Goal: Task Accomplishment & Management: Manage account settings

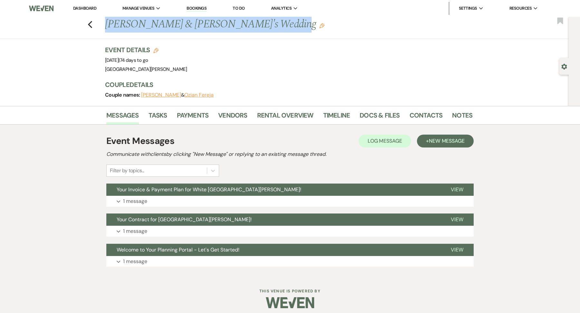
drag, startPoint x: 107, startPoint y: 25, endPoint x: 269, endPoint y: 24, distance: 162.0
click at [268, 27] on h1 "[PERSON_NAME] & [PERSON_NAME]'s Wedding Edit" at bounding box center [249, 24] width 289 height 15
copy h1 "[PERSON_NAME] & [PERSON_NAME]'s Wedding"
click at [88, 7] on link "Dashboard" at bounding box center [84, 7] width 23 height 5
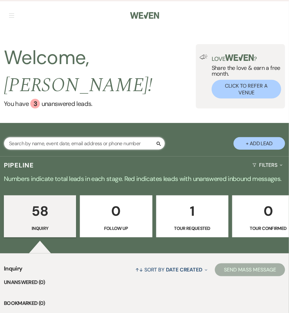
click at [52, 137] on input "text" at bounding box center [84, 143] width 161 height 13
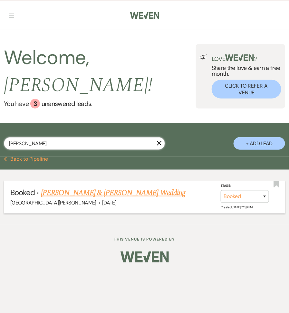
type input "baugh"
click at [108, 187] on link "Michael Baugh & Meghan Baugh's Wedding" at bounding box center [113, 193] width 144 height 12
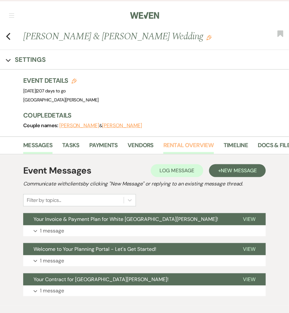
click at [197, 144] on link "Rental Overview" at bounding box center [188, 147] width 51 height 13
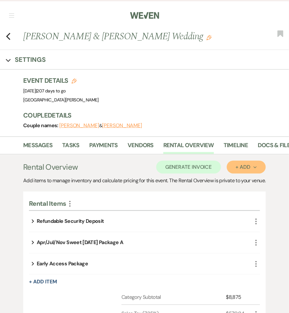
click at [249, 172] on button "+ Add Next" at bounding box center [246, 167] width 39 height 13
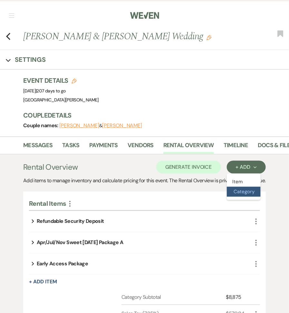
click at [243, 191] on button "Category" at bounding box center [244, 192] width 34 height 10
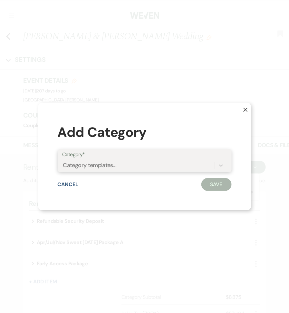
click at [100, 163] on div "Category templates..." at bounding box center [89, 165] width 53 height 9
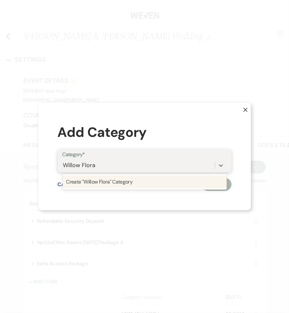
type input "Willow Florals"
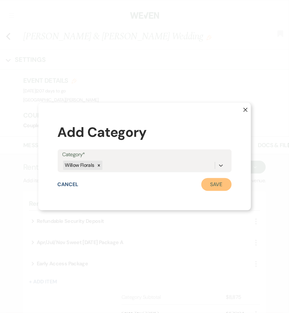
click at [224, 178] on button "Save" at bounding box center [216, 184] width 30 height 13
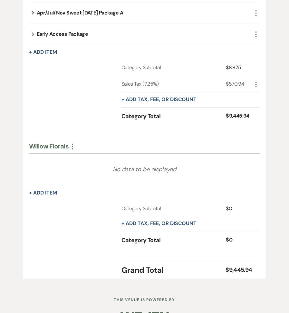
scroll to position [255, 0]
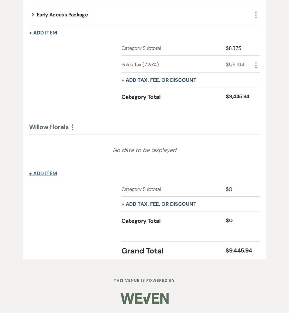
click at [51, 173] on button "+ Add Item" at bounding box center [43, 173] width 28 height 5
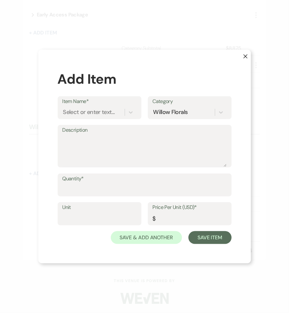
click at [83, 105] on label "Item Name*" at bounding box center [99, 101] width 74 height 9
click at [64, 108] on input "Item Name*" at bounding box center [63, 112] width 1 height 9
type input "Outstanding Balance"
click at [88, 148] on textarea "Description" at bounding box center [144, 151] width 164 height 32
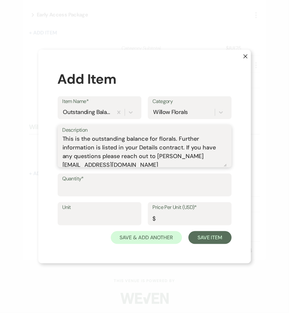
scroll to position [2, 0]
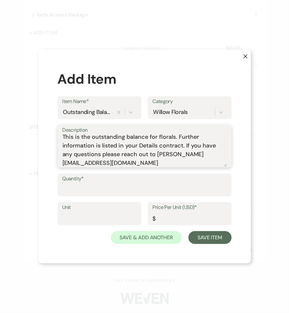
type textarea "This is the outstanding balance for florals. Further information is listed in y…"
click at [73, 185] on input "Quantity*" at bounding box center [144, 189] width 164 height 13
type input "1"
click at [78, 224] on input "Unit" at bounding box center [99, 218] width 74 height 13
type input "2"
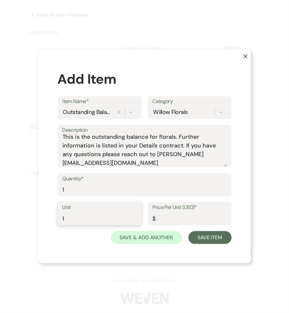
type input "1"
click at [200, 224] on input "Price Per Unit (USD)*" at bounding box center [190, 218] width 74 height 13
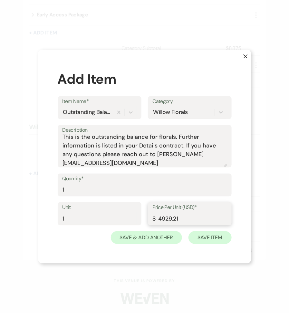
type input "4929.21"
click at [216, 235] on button "Save Item" at bounding box center [209, 237] width 43 height 13
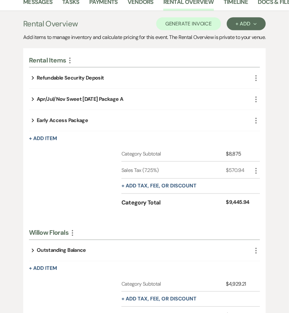
scroll to position [0, 0]
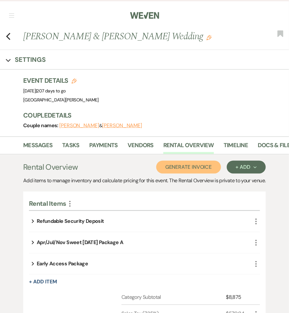
click at [203, 165] on button "Generate Invoice" at bounding box center [188, 167] width 65 height 13
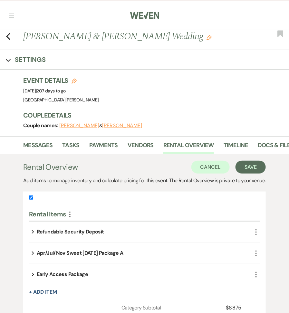
click at [30, 205] on label at bounding box center [144, 199] width 231 height 11
click at [30, 200] on input "checkbox" at bounding box center [31, 198] width 4 height 4
checkbox input "false"
click at [262, 164] on button "Save" at bounding box center [250, 167] width 30 height 13
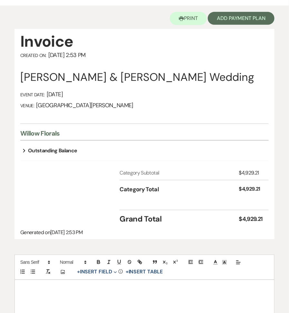
scroll to position [141, 0]
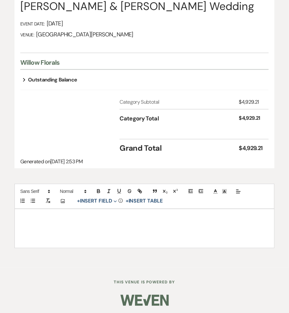
click at [132, 241] on div at bounding box center [144, 228] width 259 height 39
click at [93, 199] on button "+ Insert Field Expand" at bounding box center [97, 201] width 44 height 8
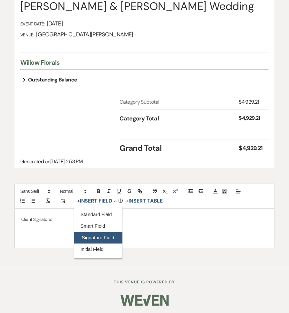
click at [92, 236] on button "Signature Field" at bounding box center [98, 238] width 48 height 12
select select "signatureField"
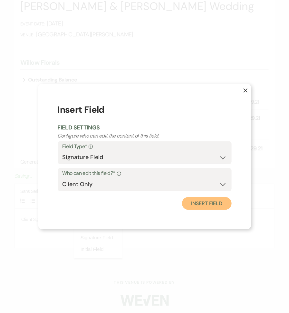
click at [202, 200] on button "Insert Field" at bounding box center [206, 203] width 49 height 13
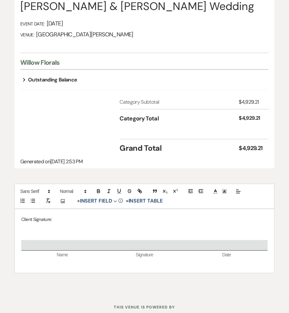
scroll to position [0, 0]
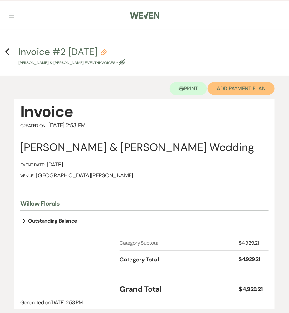
click at [232, 92] on button "Add Payment Plan" at bounding box center [241, 88] width 67 height 13
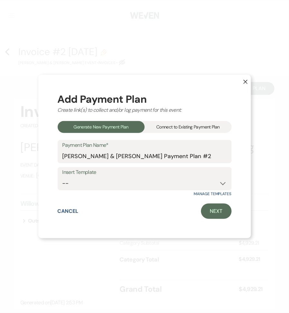
click at [191, 127] on div "Connect to Existing Payment Plan" at bounding box center [188, 127] width 87 height 12
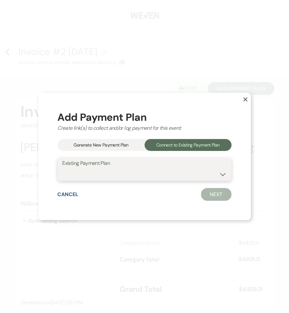
click at [115, 168] on select "Michael Baugh & Meghan Baugh's Payment Plan #1" at bounding box center [144, 174] width 164 height 13
select select "19615"
click at [62, 168] on select "Michael Baugh & Meghan Baugh's Payment Plan #1" at bounding box center [144, 174] width 164 height 13
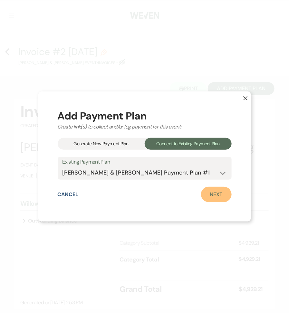
click at [224, 198] on link "Next" at bounding box center [216, 194] width 31 height 15
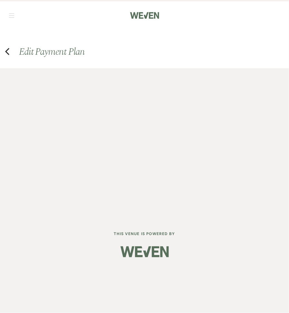
select select "28715"
select select "1"
select select "true"
select select "1"
select select "true"
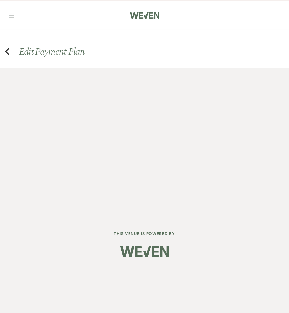
select select "1"
select select "true"
select select "2"
select select "flat"
select select "true"
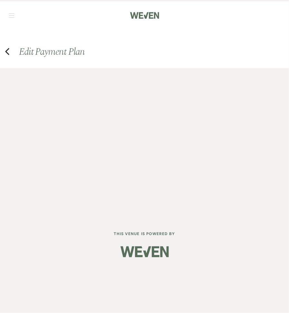
select select "client"
select select "weeks"
select select "client"
select select "days"
select select "2"
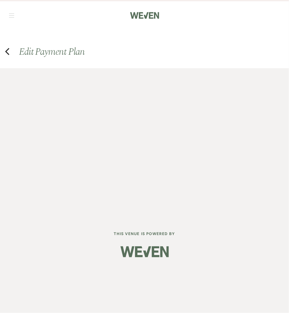
select select "flat"
select select "true"
select select "client"
select select "weeks"
select select "client"
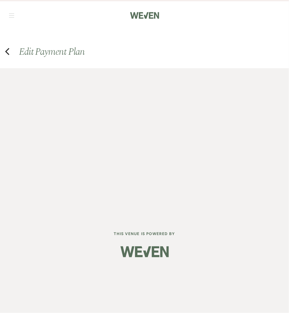
select select "days"
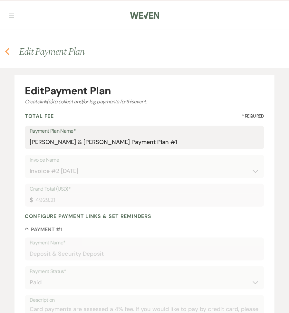
click at [7, 51] on icon "Previous" at bounding box center [7, 52] width 5 height 8
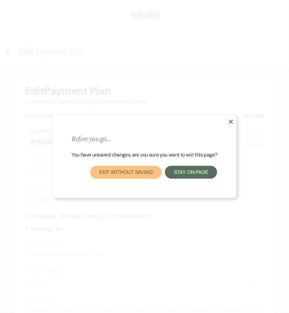
click at [140, 174] on button "Exit without saving" at bounding box center [126, 172] width 72 height 13
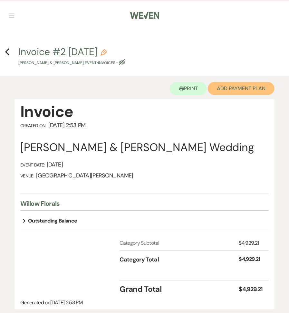
click at [234, 85] on button "Add Payment Plan" at bounding box center [241, 88] width 67 height 13
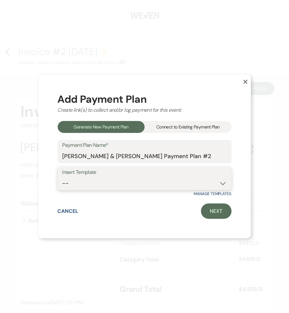
click at [152, 179] on select "-- Regular Payment Plan: Deposit & Security Deposit, 4 Payments Security Deposi…" at bounding box center [144, 183] width 164 height 13
click at [62, 177] on select "-- Regular Payment Plan: Deposit & Security Deposit, 4 Payments Security Deposi…" at bounding box center [144, 183] width 164 height 13
click at [151, 179] on select "-- Regular Payment Plan: Deposit & Security Deposit, 4 Payments Security Deposi…" at bounding box center [144, 183] width 164 height 13
select select "347"
click at [62, 177] on select "-- Regular Payment Plan: Deposit & Security Deposit, 4 Payments Security Deposi…" at bounding box center [144, 183] width 164 height 13
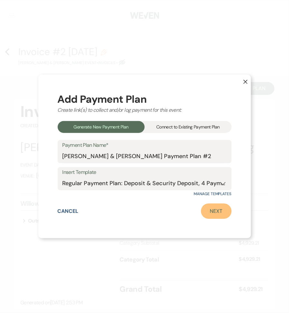
click at [222, 208] on link "Next" at bounding box center [216, 211] width 31 height 15
select select "28715"
select select "2"
select select "flat"
select select "true"
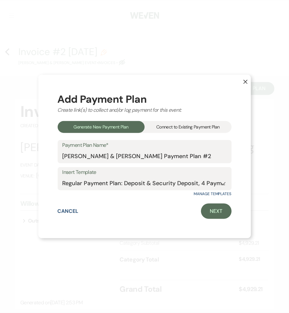
select select "client"
select select "weeks"
select select "client"
select select "days"
select select "2"
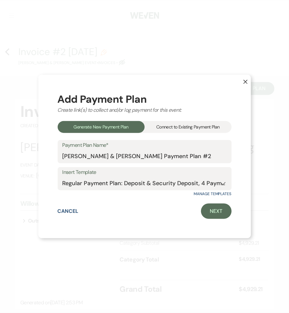
select select "percentage"
select select "true"
select select "client"
select select "weeks"
select select "client"
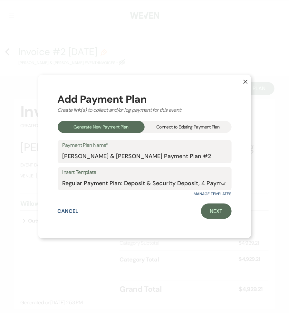
select select "days"
select select "2"
select select "percentage"
select select "true"
select select "client"
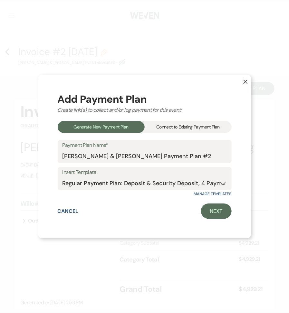
select select "weeks"
select select "client"
select select "days"
select select "2"
select select "percentage"
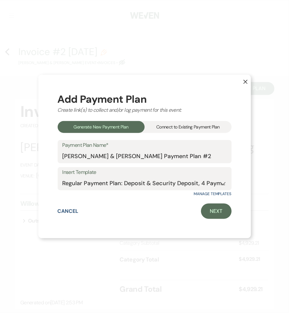
select select "true"
select select "client"
select select "weeks"
select select "client"
select select "days"
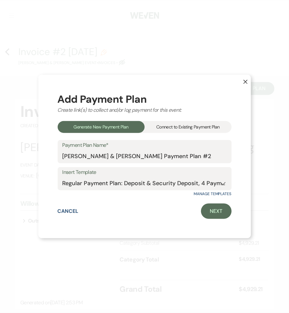
select select "2"
select select "percentage"
select select "true"
select select "client"
select select "days"
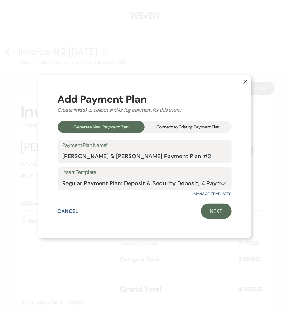
select select "client"
select select "weeks"
select select "2"
select select "flat"
select select "true"
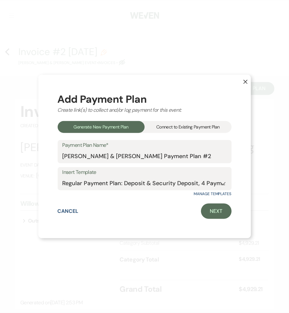
select select "client"
select select "days"
select select "client"
select select "weeks"
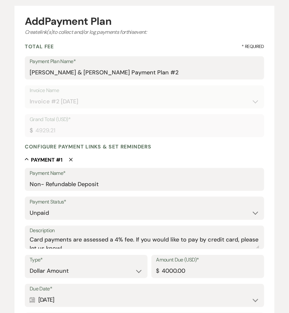
scroll to position [101, 0]
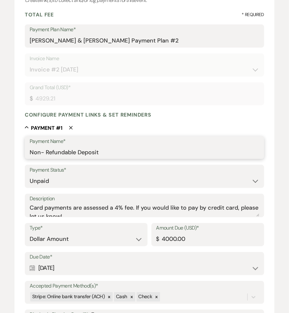
drag, startPoint x: 101, startPoint y: 151, endPoint x: 12, endPoint y: 153, distance: 89.9
click at [61, 148] on input "Non- Refundable Deposit" at bounding box center [145, 152] width 230 height 13
click at [75, 153] on input "Non- Refundable Deposit" at bounding box center [145, 152] width 230 height 13
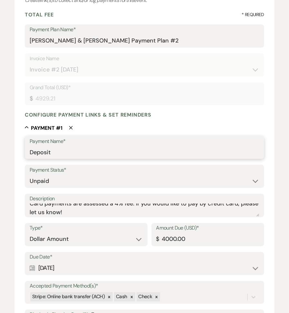
type input "Deposit"
drag, startPoint x: 200, startPoint y: 239, endPoint x: 141, endPoint y: 239, distance: 58.6
click at [141, 239] on div "Type* Dollar Amount Percentage of Grand Total Amount Due (USD)* $ 4000.00" at bounding box center [144, 237] width 239 height 29
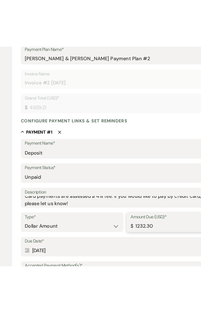
scroll to position [126, 0]
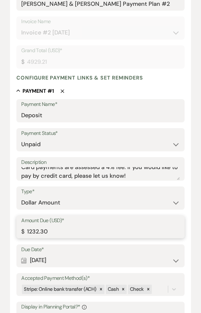
type input "1232.30"
click at [60, 261] on div "Calendar Mar 06, 2025 Expand" at bounding box center [100, 260] width 159 height 13
select select "week"
select select "afterBookedDate"
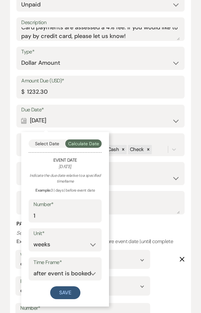
scroll to position [272, 0]
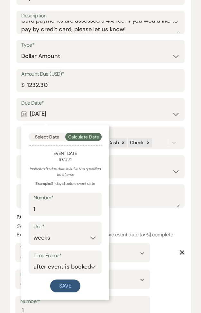
click at [50, 130] on div "Select Date Calculate Date Event Date April 12, 2026 Indicate the due date rela…" at bounding box center [65, 212] width 88 height 175
click at [50, 136] on button "Select Date" at bounding box center [47, 137] width 37 height 8
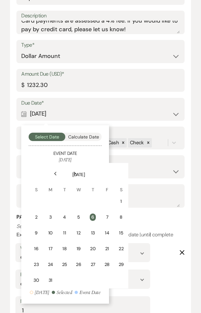
click at [72, 174] on div "Next" at bounding box center [75, 173] width 10 height 10
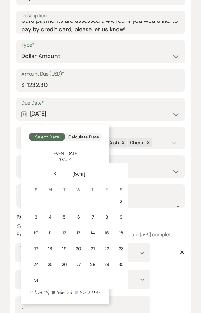
click at [72, 174] on div "Next" at bounding box center [75, 173] width 10 height 10
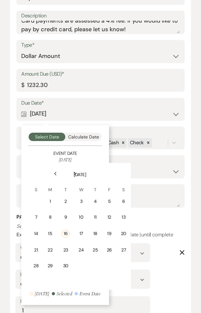
click at [72, 174] on div "Next" at bounding box center [75, 173] width 10 height 10
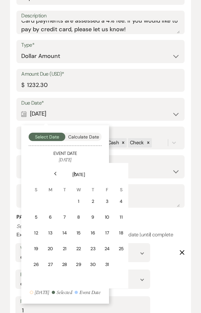
click at [52, 170] on div "Previous" at bounding box center [55, 173] width 10 height 10
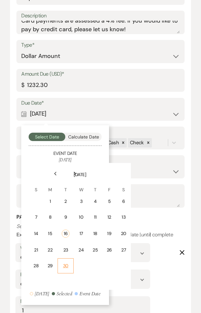
click at [69, 261] on td "30" at bounding box center [66, 265] width 16 height 15
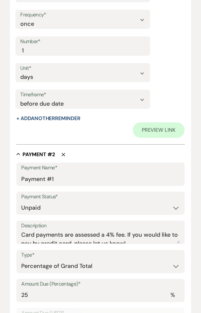
scroll to position [683, 0]
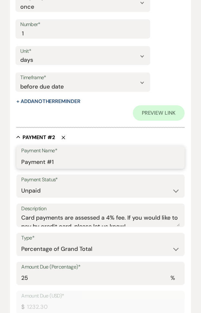
click at [61, 164] on input "Payment #1" at bounding box center [100, 162] width 159 height 13
drag, startPoint x: 61, startPoint y: 164, endPoint x: 11, endPoint y: 164, distance: 49.9
type input "Second Payment"
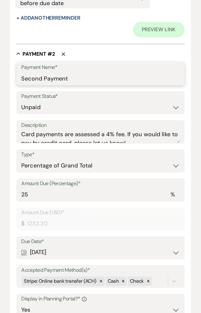
scroll to position [787, 0]
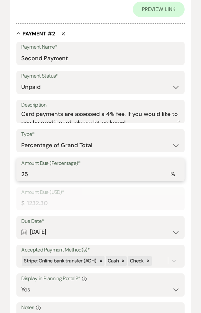
click at [46, 176] on input "25" at bounding box center [100, 174] width 159 height 13
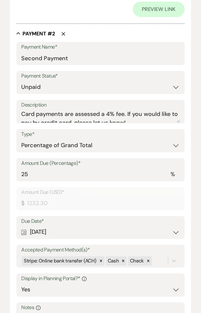
click at [94, 193] on label "Amount Due (USD)*" at bounding box center [100, 192] width 159 height 9
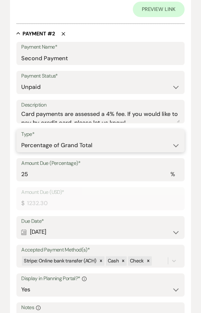
click at [94, 143] on select "Dollar Amount Percentage of Grand Total" at bounding box center [100, 145] width 159 height 13
select select "flat"
click at [21, 139] on select "Dollar Amount Percentage of Grand Total" at bounding box center [100, 145] width 159 height 13
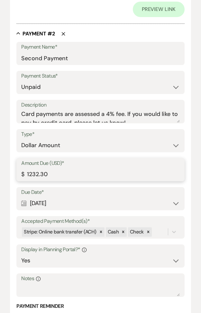
drag, startPoint x: 58, startPoint y: 174, endPoint x: 21, endPoint y: 174, distance: 37.0
click at [21, 174] on div "Amount Due (USD)* $ 1232.30" at bounding box center [100, 169] width 168 height 23
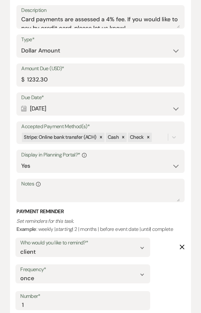
scroll to position [875, 0]
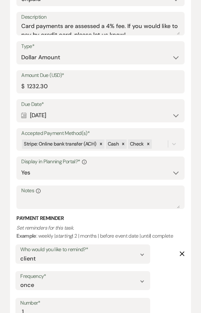
click at [53, 110] on div "Calendar Apr 27, 2025 Expand" at bounding box center [100, 115] width 159 height 13
select select "month"
select select "afterBookedDate"
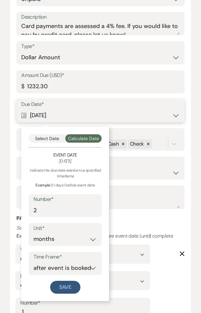
click at [51, 137] on button "Select Date" at bounding box center [47, 138] width 37 height 8
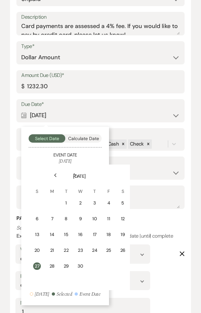
click at [74, 176] on icon "Next" at bounding box center [74, 175] width 3 height 4
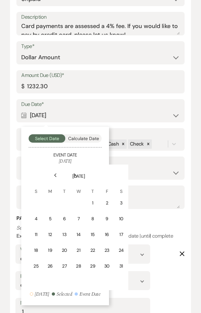
click at [74, 176] on icon "Next" at bounding box center [74, 175] width 3 height 4
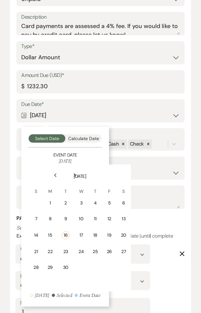
click at [74, 176] on icon "Next" at bounding box center [74, 175] width 3 height 4
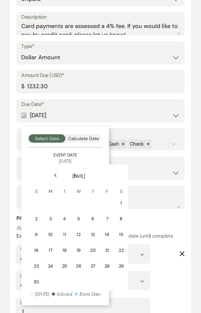
click at [74, 176] on icon "Next" at bounding box center [74, 175] width 3 height 4
click at [65, 263] on div "30" at bounding box center [64, 266] width 5 height 7
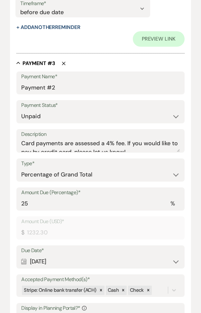
scroll to position [1366, 0]
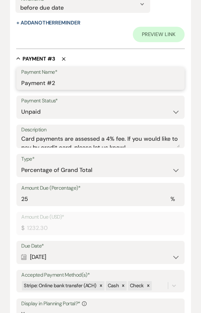
drag, startPoint x: 64, startPoint y: 83, endPoint x: 1, endPoint y: 83, distance: 63.1
type input "Final Payment"
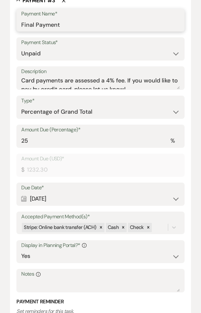
scroll to position [1432, 0]
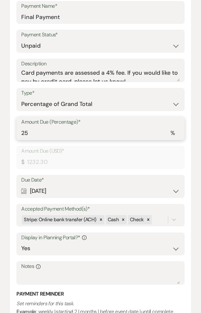
click at [64, 136] on input "25" at bounding box center [100, 133] width 159 height 13
type input "2"
type input "98.58"
type input "0.00"
type input "5"
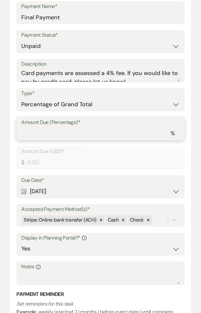
type input "246.46"
type input "50"
type input "2464.61"
type input "50"
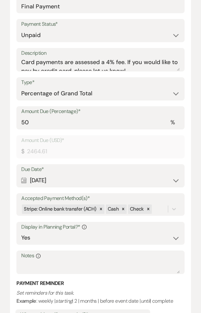
scroll to position [1443, 0]
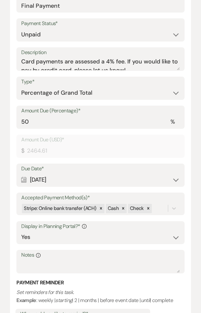
click at [87, 182] on div "Calendar Aug 12, 2025 Expand" at bounding box center [100, 180] width 159 height 13
select select "month"
select select "beforeEventDate"
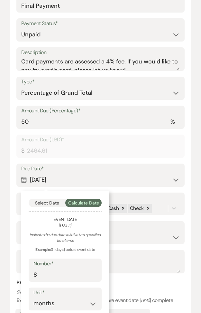
click at [46, 206] on div "Select Date Calculate Date Event Date April 12, 2026 Indicate the due date rela…" at bounding box center [65, 278] width 88 height 175
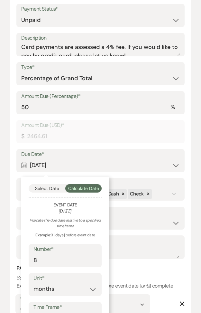
scroll to position [1460, 0]
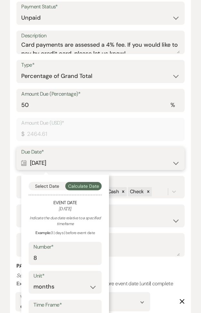
click at [49, 187] on button "Select Date" at bounding box center [47, 186] width 37 height 8
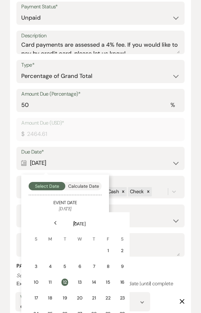
click at [72, 222] on div "Next" at bounding box center [75, 223] width 10 height 10
click at [81, 221] on th "October 2025" at bounding box center [78, 220] width 99 height 14
click at [80, 221] on div "Next" at bounding box center [75, 223] width 10 height 10
click at [76, 221] on icon "Next" at bounding box center [74, 223] width 3 height 4
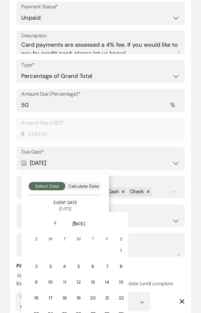
click at [76, 221] on icon "Next" at bounding box center [74, 223] width 3 height 4
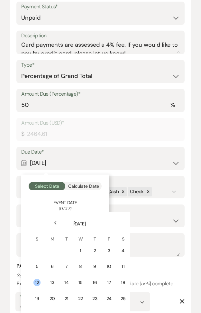
click at [55, 218] on div "Previous" at bounding box center [55, 223] width 10 height 10
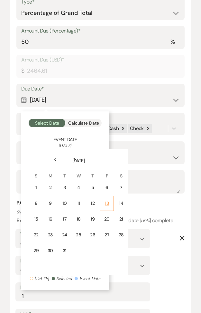
scroll to position [1527, 0]
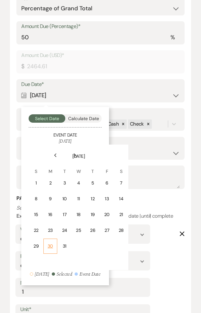
click at [49, 247] on div "30" at bounding box center [50, 246] width 5 height 7
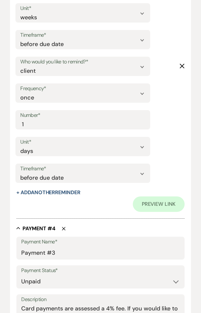
scroll to position [1828, 0]
click at [62, 229] on icon "Delete" at bounding box center [64, 229] width 4 height 4
type input "Payment #4"
type input "24"
type input "1183.01"
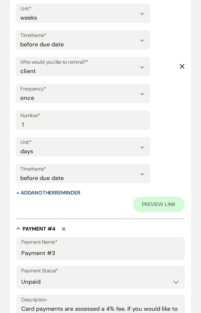
select select "days"
select select "weeks"
type input "Security Deposit"
select select "flat"
type input "1000.00"
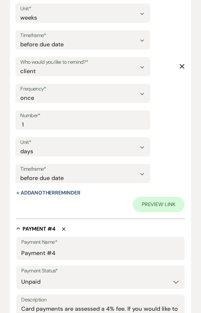
click at [62, 229] on icon "Delete" at bounding box center [64, 229] width 4 height 4
type input "Security Deposit"
select select "flat"
type input "1000.00"
click at [62, 229] on icon "Delete" at bounding box center [64, 229] width 4 height 4
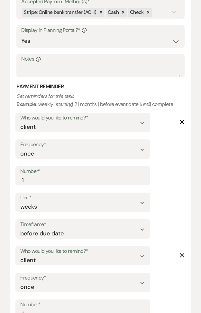
scroll to position [1813, 0]
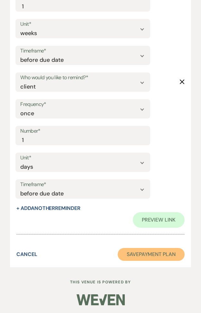
click at [153, 255] on button "Save Payment Plan" at bounding box center [151, 254] width 67 height 13
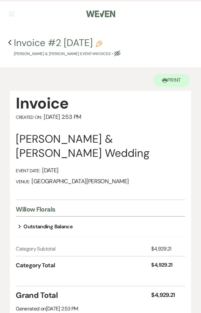
click at [12, 40] on h4 "Previous Invoice #2 9-16-2025 Pencil Michael Baugh & Meghan Baugh's Event • Inv…" at bounding box center [100, 46] width 201 height 21
click at [7, 44] on h4 "Previous Invoice #2 9-16-2025 Pencil Michael Baugh & Meghan Baugh's Event • Inv…" at bounding box center [100, 46] width 201 height 21
click at [11, 42] on icon "Previous" at bounding box center [10, 43] width 4 height 6
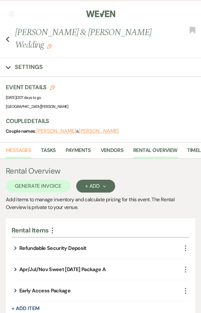
click at [8, 156] on link "Messages" at bounding box center [18, 152] width 25 height 12
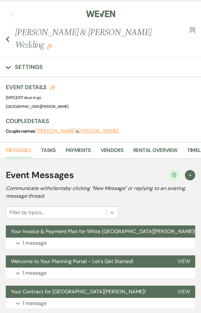
scroll to position [47, 0]
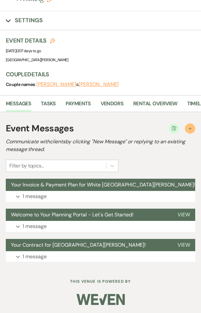
click at [187, 125] on button "+ New Message" at bounding box center [190, 128] width 10 height 10
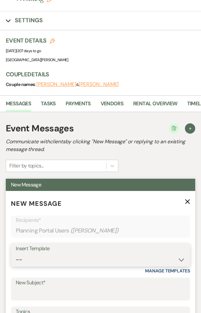
click at [40, 258] on select "-- Follow Up WWM Initial Inquiry Response Planning Portal Introduction (Booked …" at bounding box center [101, 259] width 170 height 13
select select "5027"
click at [16, 253] on select "-- Follow Up WWM Initial Inquiry Response Planning Portal Introduction (Booked …" at bounding box center [101, 259] width 170 height 13
type input "Your Invoice & Payment Plan for White [GEOGRAPHIC_DATA][PERSON_NAME]!"
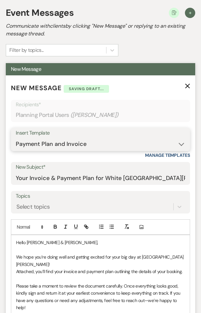
scroll to position [204, 0]
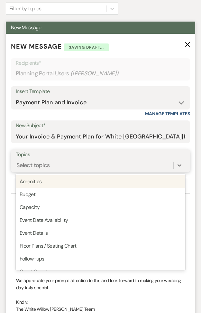
click at [52, 161] on div "Select topics" at bounding box center [95, 165] width 158 height 11
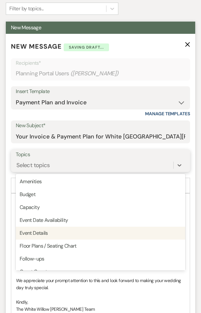
scroll to position [163, 0]
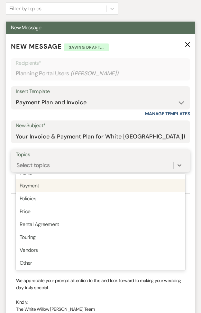
click at [37, 181] on div "Payment" at bounding box center [101, 185] width 170 height 13
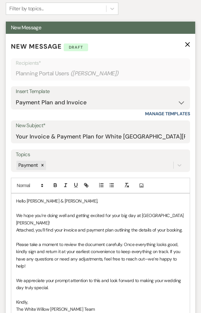
click at [166, 229] on p "Attached, you’ll find your invoice and payment plan outlining the details of yo…" at bounding box center [100, 229] width 169 height 7
click at [114, 230] on p "Attached, you’ll find your invoice and payment plan outlining the details of yo…" at bounding box center [100, 229] width 169 height 7
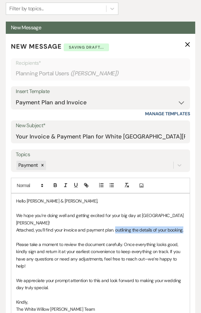
drag, startPoint x: 116, startPoint y: 229, endPoint x: 225, endPoint y: 230, distance: 109.8
click at [201, 230] on html "Weven Check Log Out Pinterest Instagram Facebook Terms of Use Privacy Policy Da…" at bounding box center [100, 155] width 201 height 719
click at [39, 220] on p "We hope you’re doing well and getting excited for your big day at White Willow …" at bounding box center [100, 219] width 169 height 14
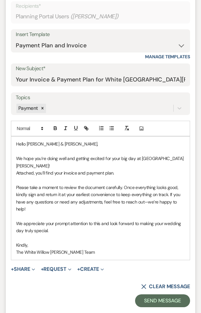
scroll to position [262, 0]
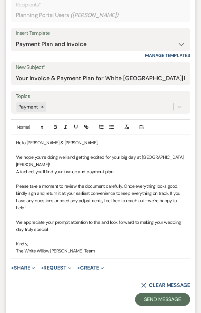
click at [30, 265] on button "+ Share Expand" at bounding box center [23, 267] width 24 height 5
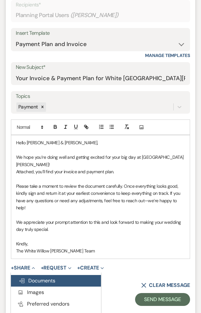
click at [33, 279] on span "Doc Upload Documents" at bounding box center [37, 280] width 37 height 7
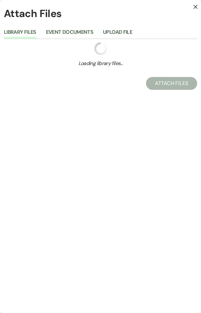
scroll to position [0, 0]
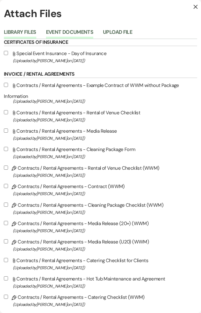
click at [75, 35] on button "Event Documents" at bounding box center [69, 34] width 47 height 9
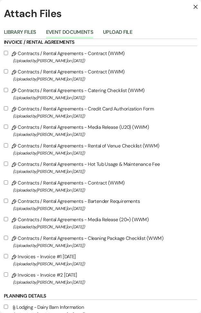
click at [42, 282] on span "(Uploaded by Ashley Norman on Sep 16th, 2025 )" at bounding box center [105, 282] width 185 height 7
click at [8, 277] on input "Pencil Invoices - Invoice #2 9-16-2025 (Uploaded by Ashley Norman on Sep 16th, …" at bounding box center [6, 274] width 4 height 4
checkbox input "true"
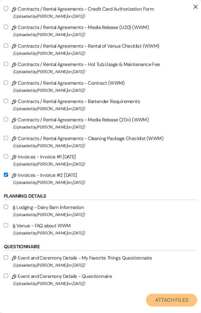
click at [153, 301] on button "Attach Files" at bounding box center [171, 300] width 51 height 13
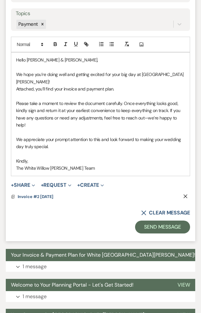
scroll to position [414, 0]
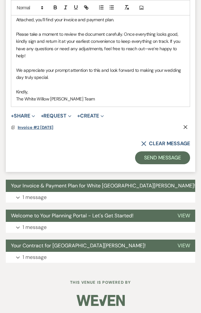
click at [31, 125] on span "Invoice #2 9-16-2025" at bounding box center [36, 127] width 36 height 5
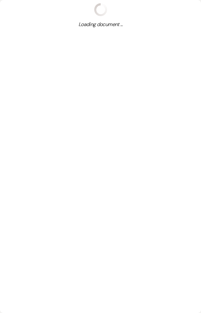
scroll to position [0, 0]
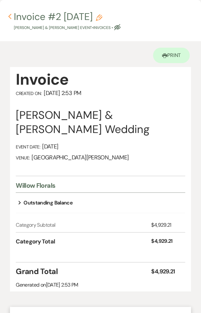
click at [11, 16] on icon "Previous" at bounding box center [10, 17] width 4 height 6
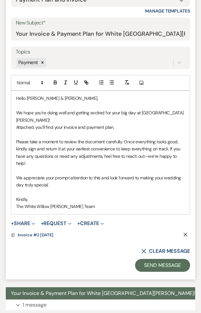
scroll to position [318, 0]
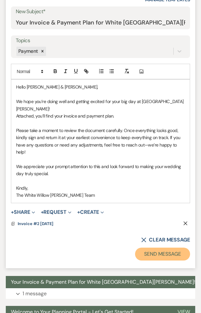
click at [162, 255] on button "Send Message" at bounding box center [162, 254] width 55 height 13
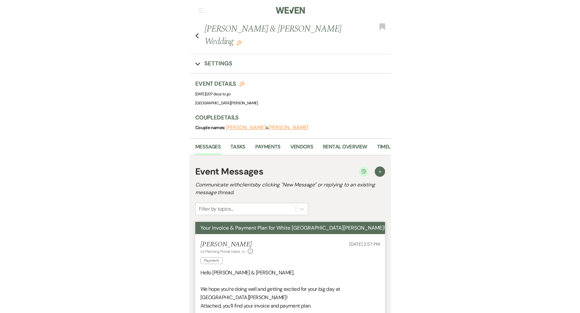
scroll to position [0, 0]
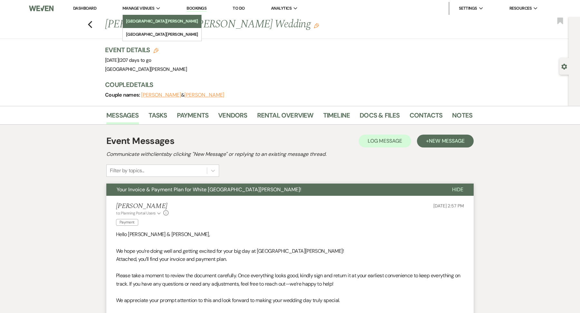
click at [139, 21] on li "[GEOGRAPHIC_DATA][PERSON_NAME]" at bounding box center [162, 21] width 72 height 6
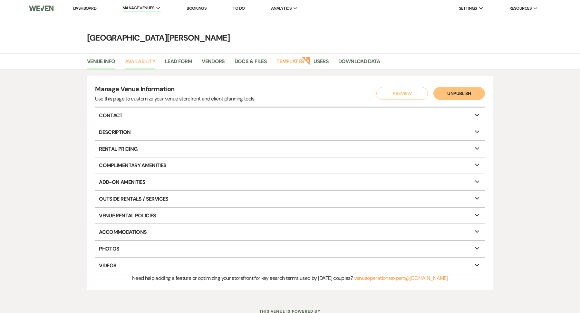
click at [133, 63] on link "Availability" at bounding box center [140, 63] width 30 height 12
select select "3"
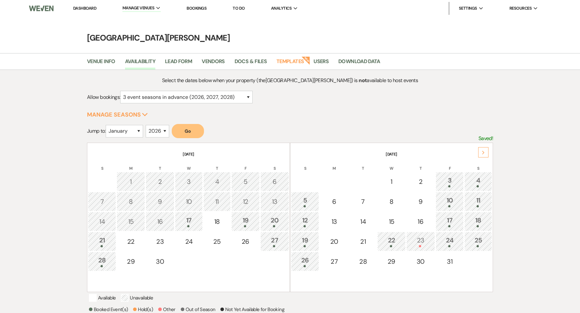
click at [136, 140] on div "January February March April May June July August September October November De…" at bounding box center [124, 134] width 37 height 18
click at [154, 130] on select "2025 2026 2027 2028 2029" at bounding box center [158, 131] width 24 height 13
select select "2027"
click at [147, 125] on select "2025 2026 2027 2028 2029" at bounding box center [158, 131] width 24 height 13
click at [126, 133] on select "January February March April May June July August September October November De…" at bounding box center [124, 131] width 37 height 13
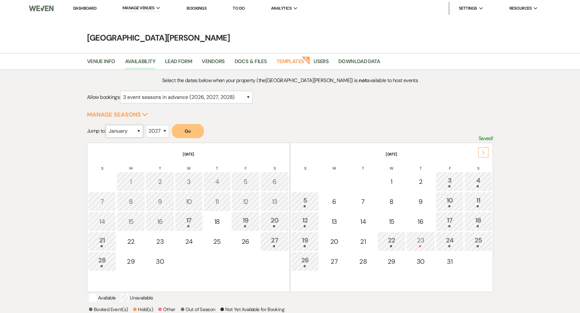
select select "9"
click at [107, 125] on select "January February March April May June July August September October November De…" at bounding box center [124, 131] width 37 height 13
click at [193, 131] on button "Go" at bounding box center [188, 131] width 32 height 14
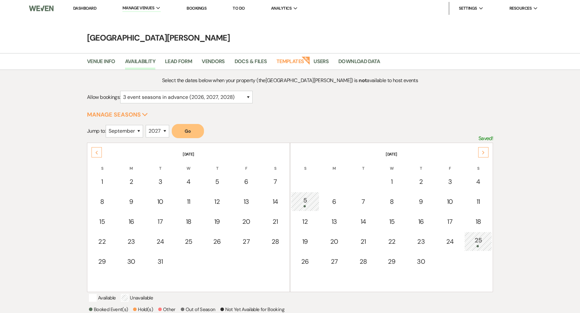
click at [483, 153] on icon "Next" at bounding box center [483, 153] width 3 height 4
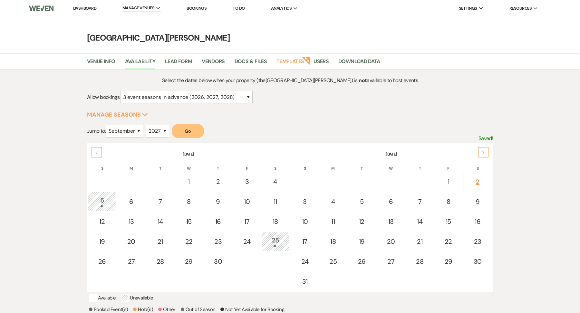
click at [475, 188] on td "2" at bounding box center [477, 181] width 29 height 19
select select "other"
select select "false"
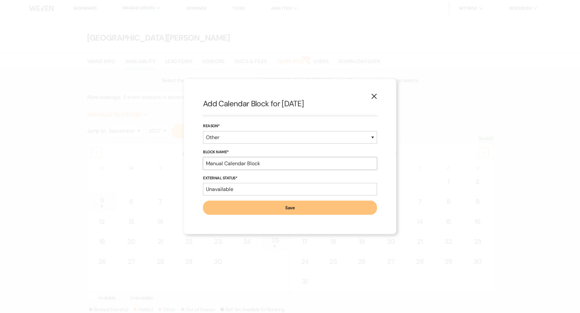
drag, startPoint x: 272, startPoint y: 161, endPoint x: 187, endPoint y: 160, distance: 84.7
click at [187, 161] on div "X Add Calendar Block for 10/2/2027 Reason* Booked Event Hold Other Block Name* …" at bounding box center [290, 156] width 213 height 155
click at [275, 165] on input "Soft Hold Ends: Sept 23 2025 Wilp 513-508-3052" at bounding box center [290, 163] width 174 height 13
click at [278, 165] on input "Soft Hold Ends: Sept 23 2025 Wilp 513-508-3052" at bounding box center [290, 163] width 174 height 13
click at [300, 162] on input "Soft Hold Ends: Sept 23 2025 Taylor Wilp 513-508-3052" at bounding box center [290, 163] width 174 height 13
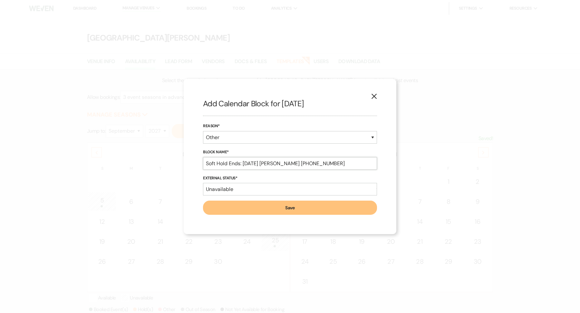
click at [303, 162] on input "Soft Hold Ends: Sept 23 2025 Taylor Wilp 513-508-3052" at bounding box center [290, 163] width 174 height 13
type input "Soft Hold Ends: Sept 23 2025 Taylor Wilp/Loensman 513-508-3052"
click at [288, 206] on button "Save" at bounding box center [290, 208] width 174 height 14
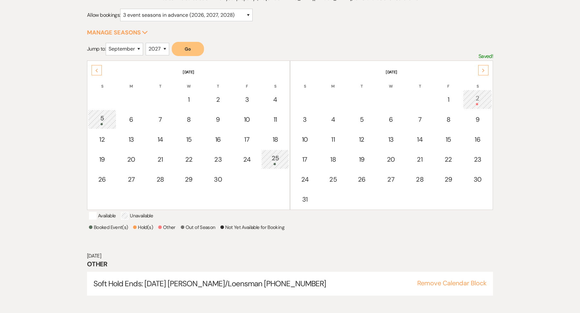
scroll to position [86, 0]
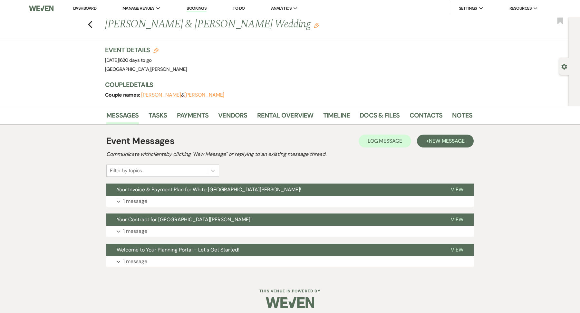
drag, startPoint x: 106, startPoint y: 25, endPoint x: 279, endPoint y: 24, distance: 172.6
click at [279, 24] on h1 "Katelyn Petrycki & Brock Grenci's Wedding Edit" at bounding box center [249, 24] width 289 height 15
copy h1 "[PERSON_NAME] & [PERSON_NAME] Wedding"
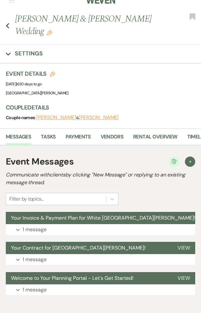
scroll to position [17, 0]
